Goal: Transaction & Acquisition: Subscribe to service/newsletter

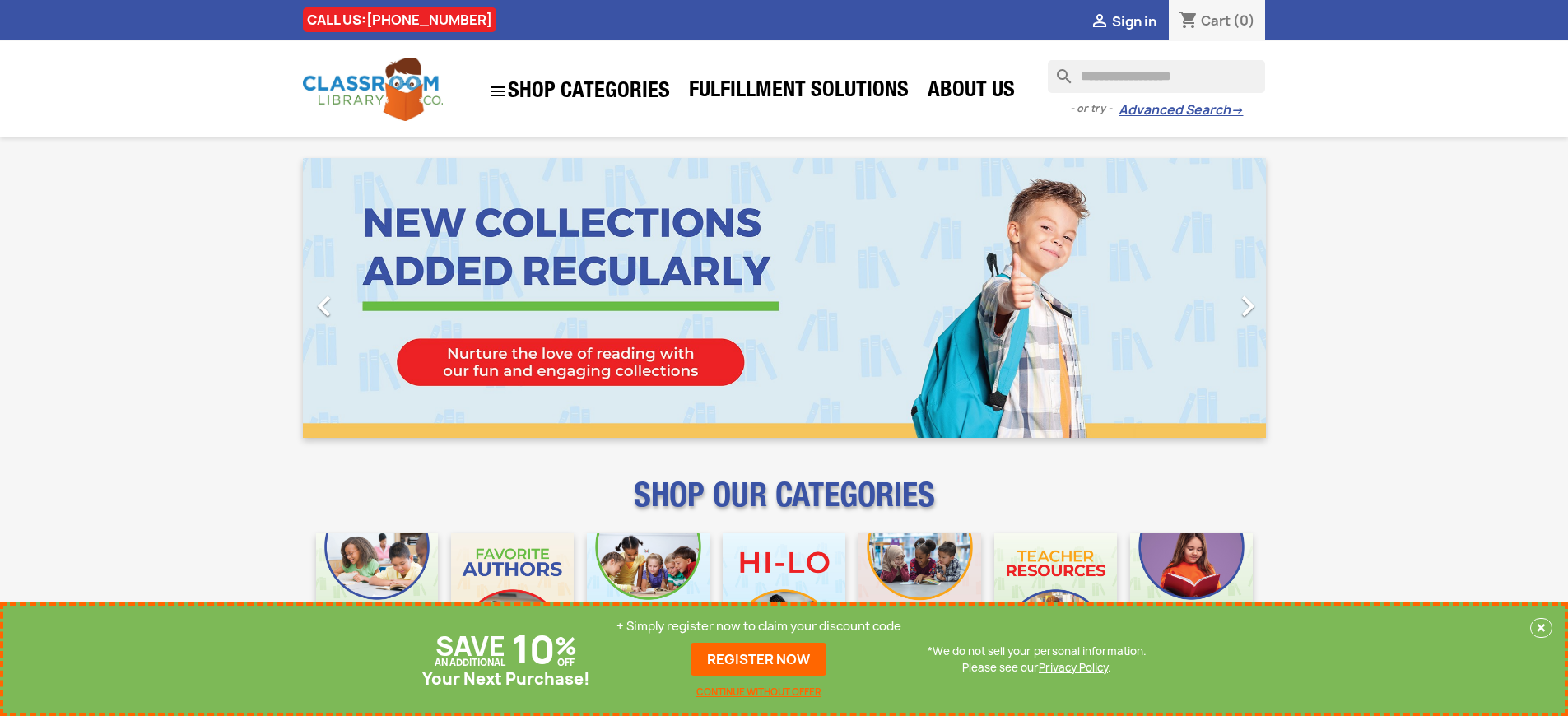
click at [759, 626] on p "+ Simply register now to claim your discount code" at bounding box center [759, 626] width 285 height 17
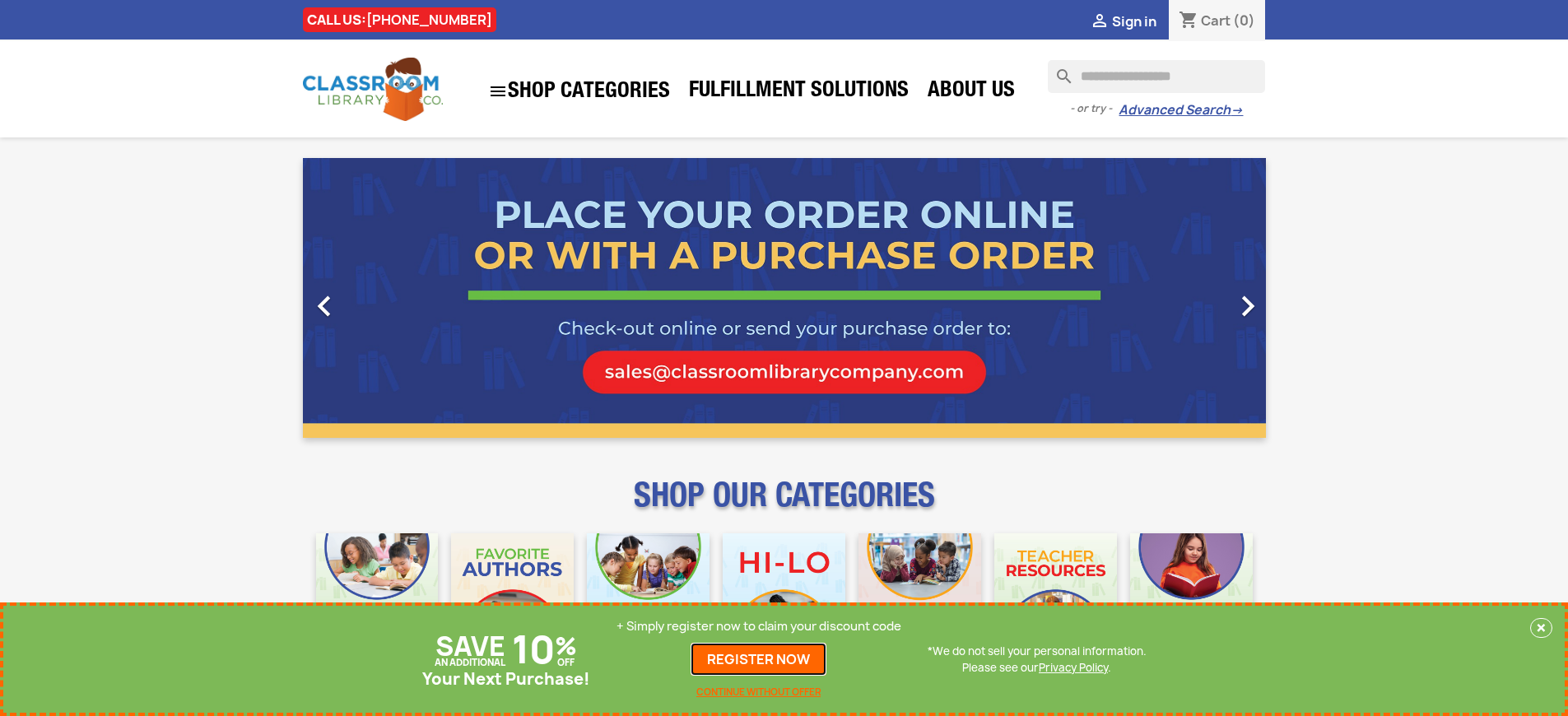
click at [759, 659] on link "REGISTER NOW" at bounding box center [758, 659] width 136 height 33
click at [759, 626] on p "+ Simply register now to claim your discount code" at bounding box center [759, 626] width 285 height 17
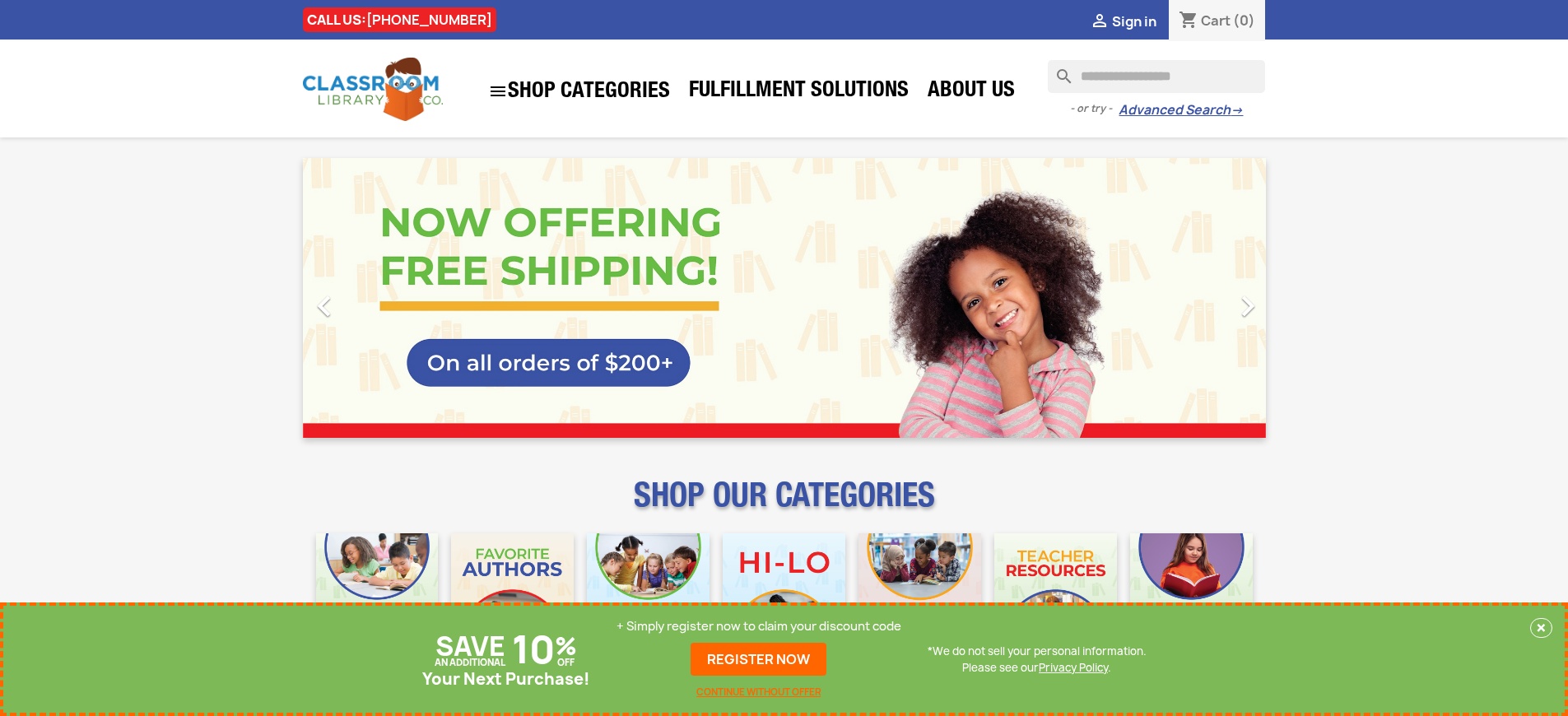
click at [759, 626] on p "+ Simply register now to claim your discount code" at bounding box center [759, 626] width 285 height 17
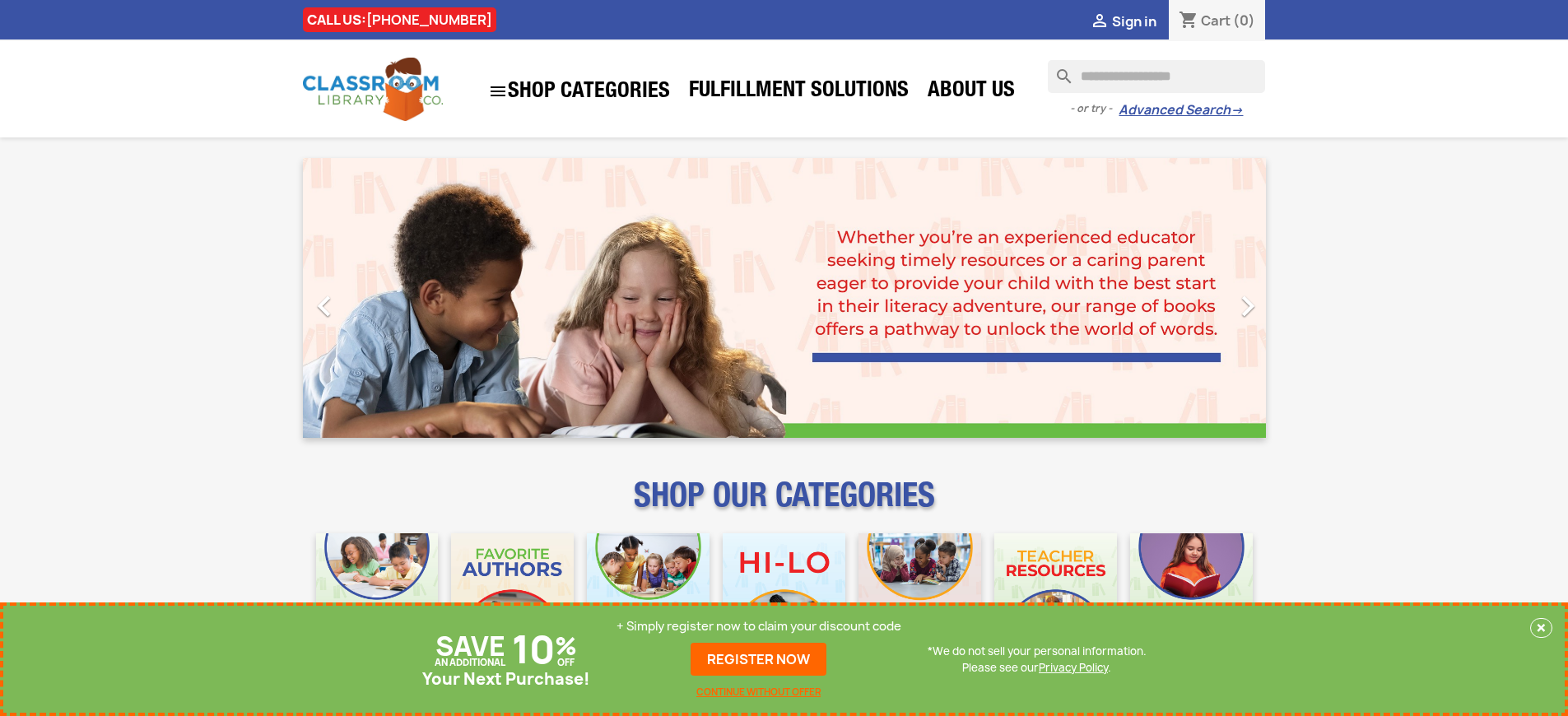
click at [759, 626] on p "+ Simply register now to claim your discount code" at bounding box center [759, 626] width 285 height 17
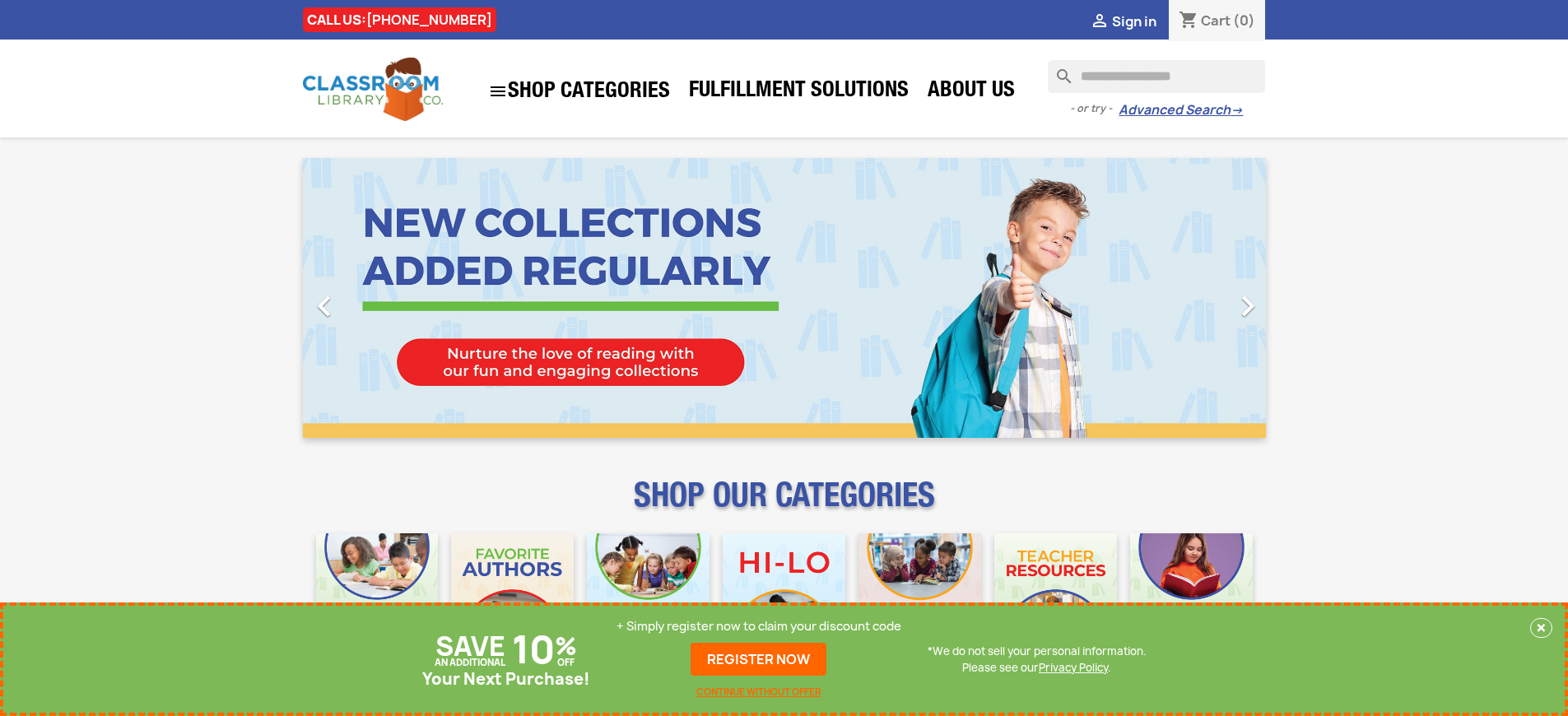
click at [759, 626] on p "+ Simply register now to claim your discount code" at bounding box center [759, 626] width 285 height 17
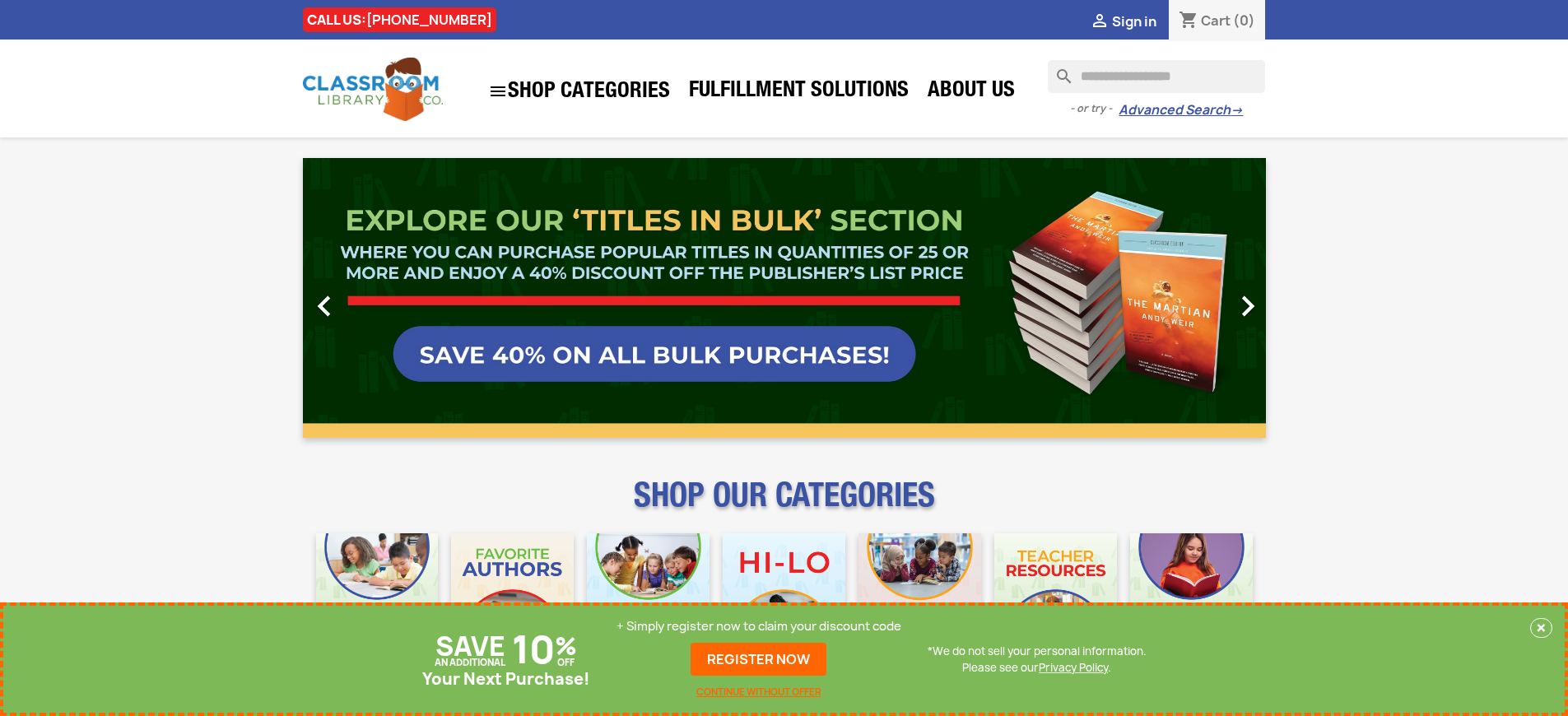
click at [759, 626] on p "+ Simply register now to claim your discount code" at bounding box center [759, 626] width 285 height 17
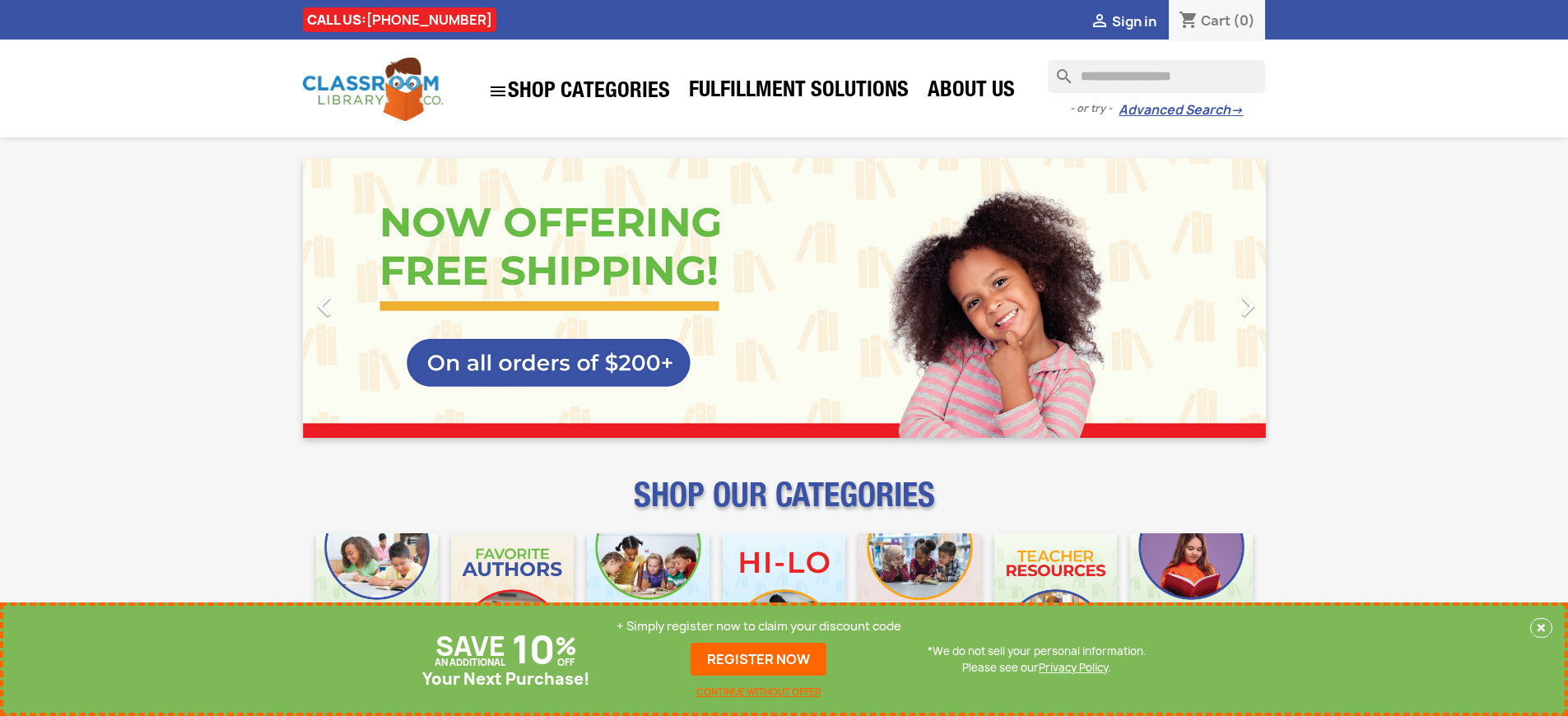
click at [759, 626] on p "+ Simply register now to claim your discount code" at bounding box center [759, 626] width 285 height 17
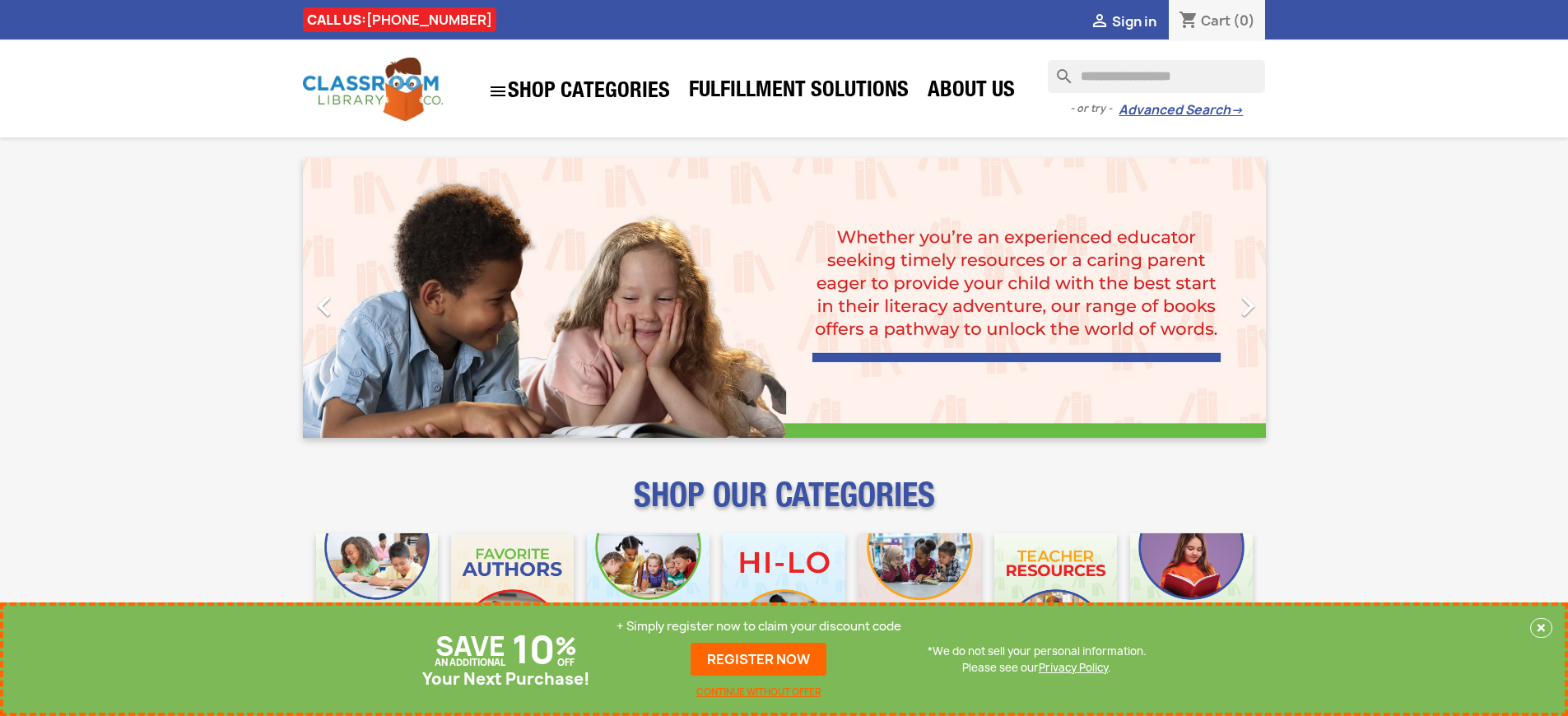
click at [759, 626] on p "+ Simply register now to claim your discount code" at bounding box center [759, 626] width 285 height 17
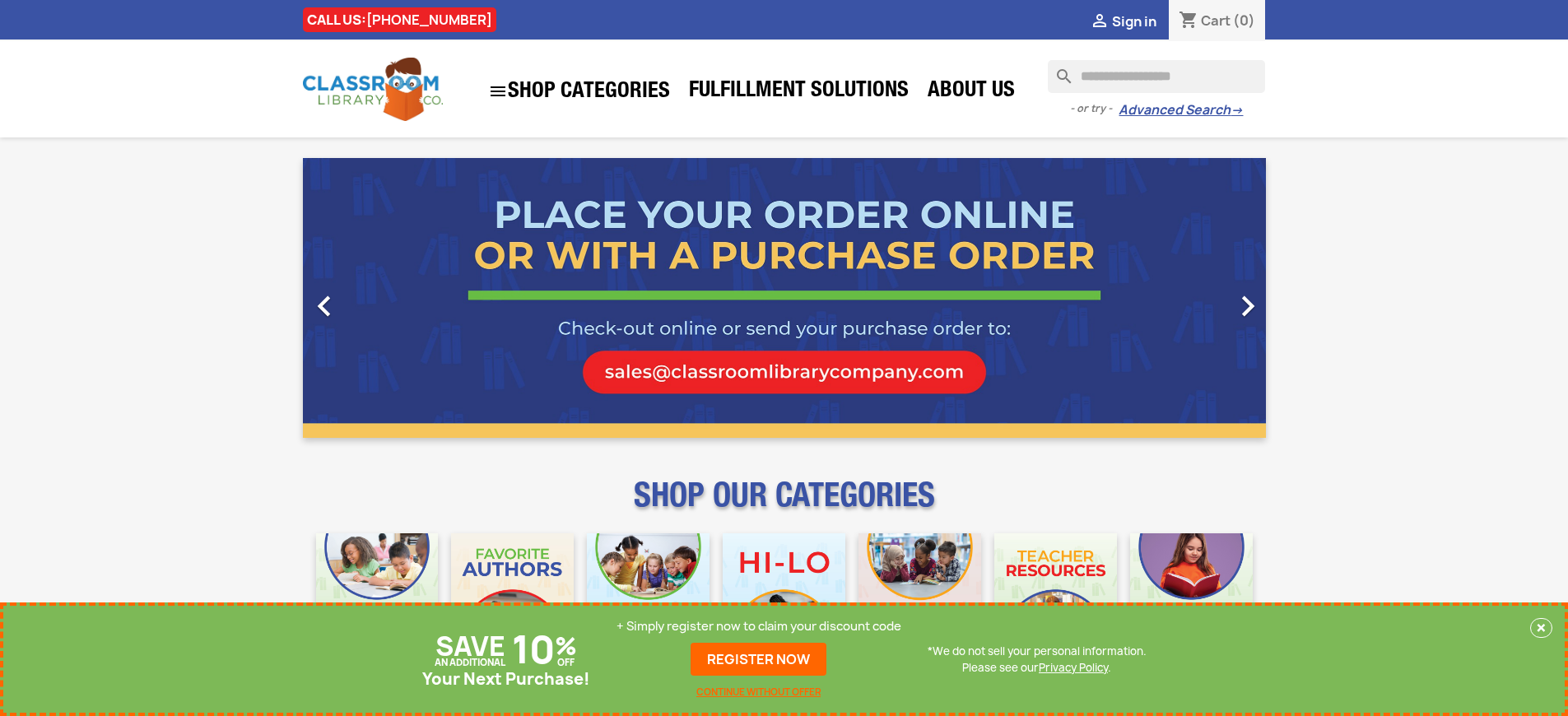
click at [759, 626] on p "+ Simply register now to claim your discount code" at bounding box center [759, 626] width 285 height 17
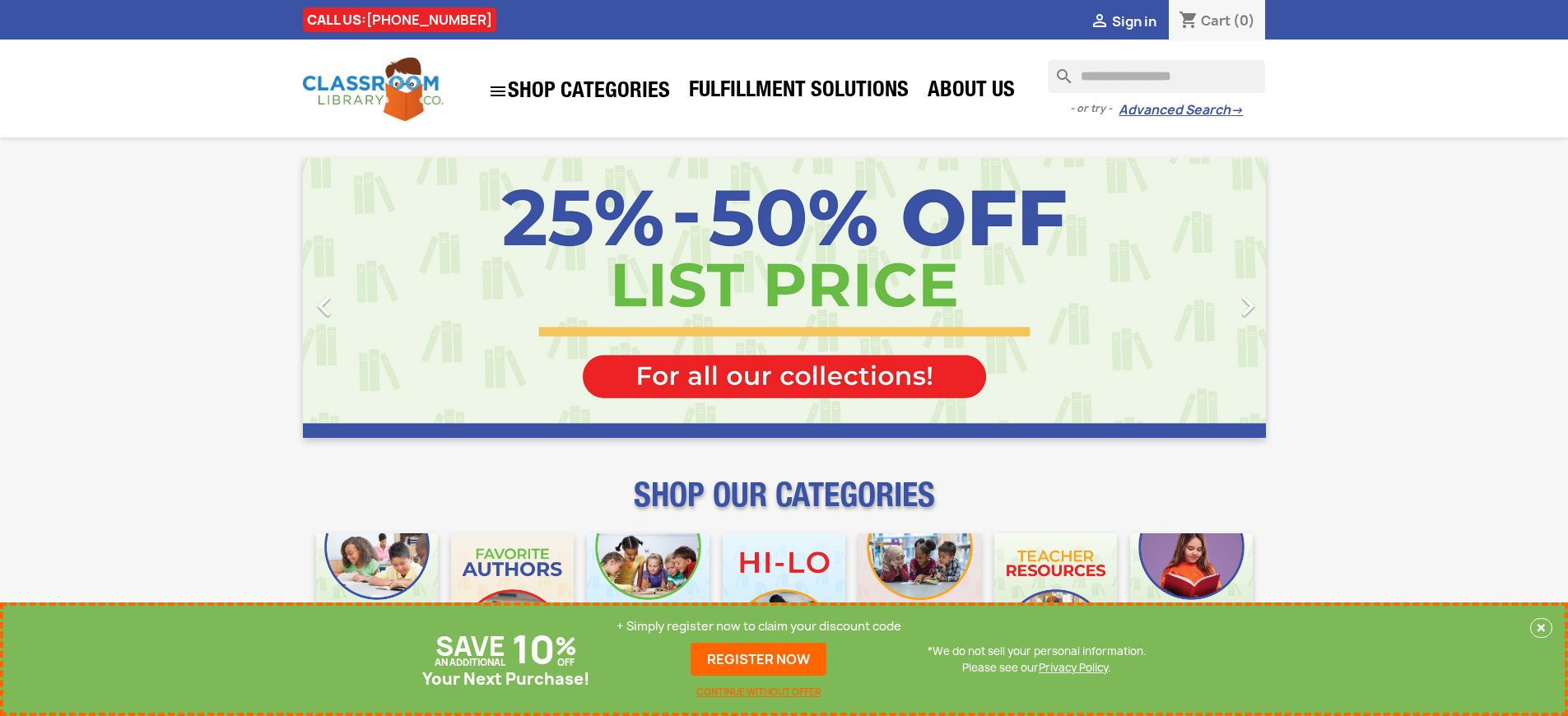
click at [759, 626] on p "+ Simply register now to claim your discount code" at bounding box center [759, 626] width 285 height 17
click at [759, 659] on link "REGISTER NOW" at bounding box center [758, 659] width 136 height 33
